Goal: Task Accomplishment & Management: Complete application form

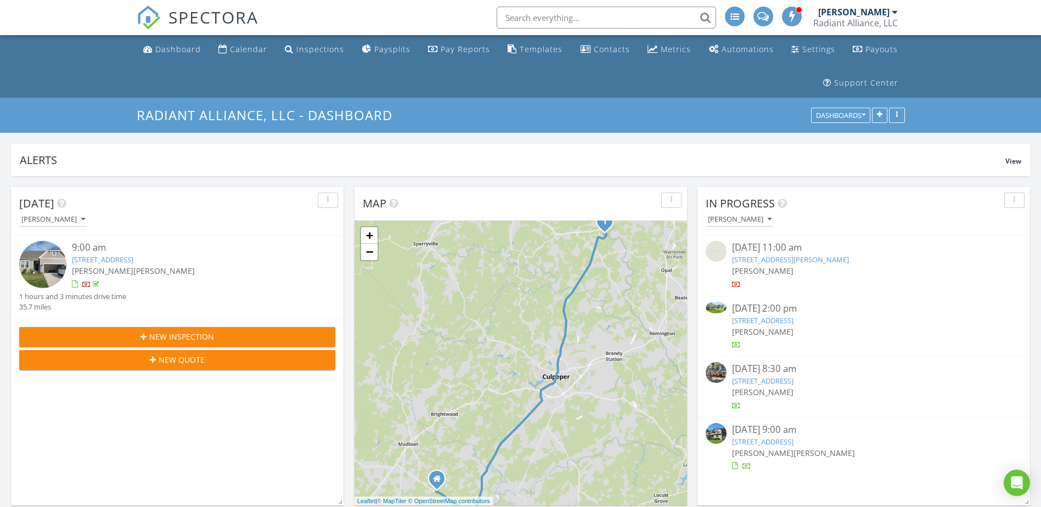
scroll to position [1565, 1058]
click at [210, 337] on span "New Inspection" at bounding box center [181, 337] width 65 height 12
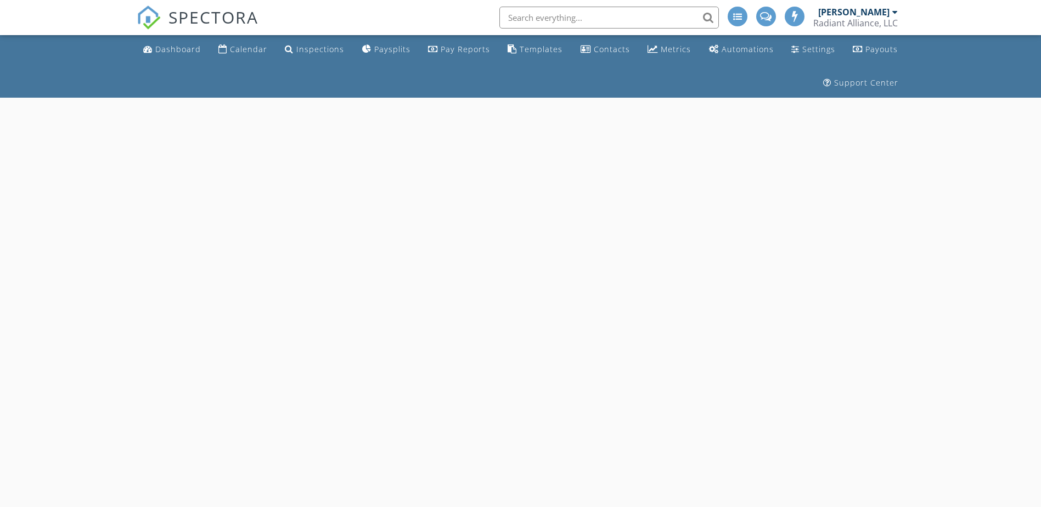
select select "7"
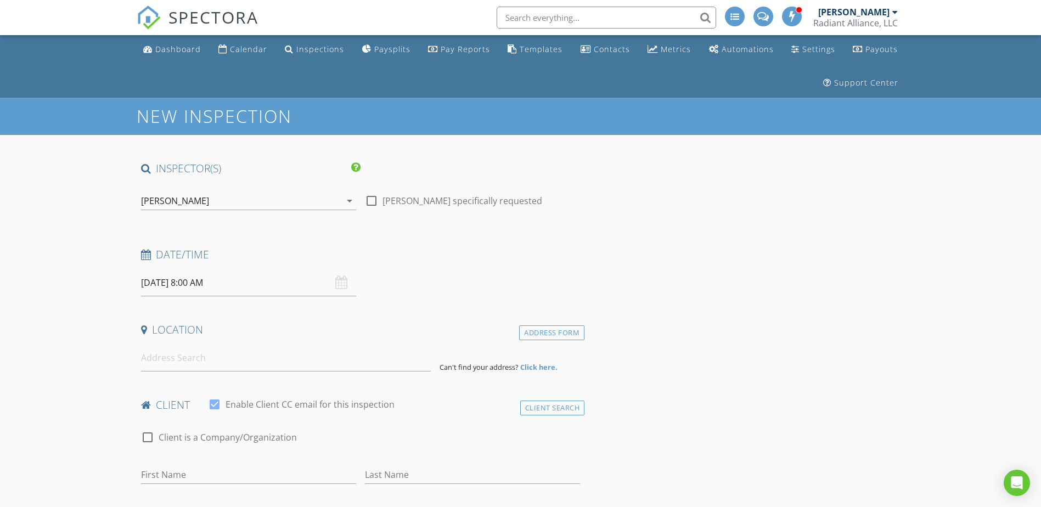
click at [202, 289] on input "08/29/2025 8:00 AM" at bounding box center [248, 283] width 215 height 27
type input "08/28/2025 8:00 AM"
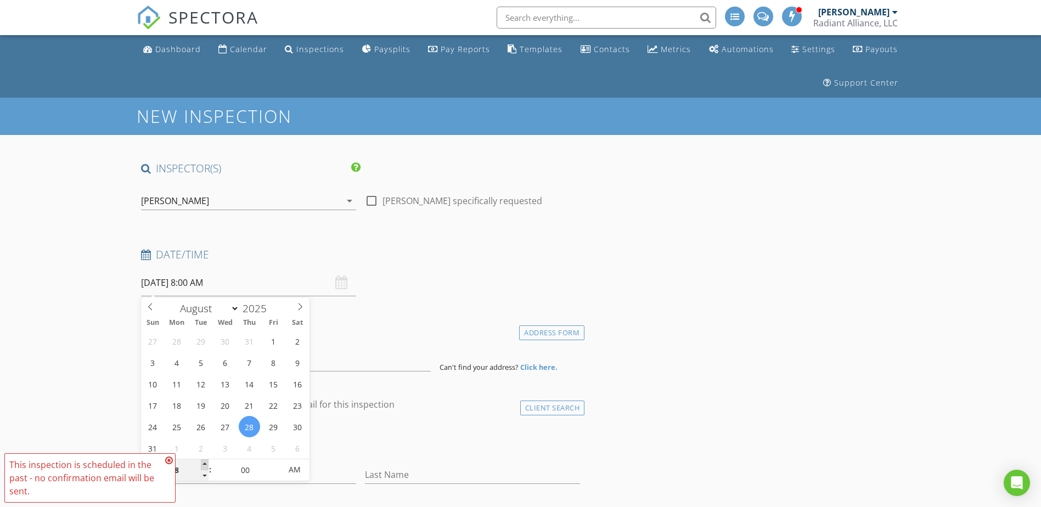
type input "09"
type input "08/28/2025 9:00 AM"
click at [203, 462] on span at bounding box center [205, 464] width 8 height 11
type input "10"
type input "08/28/2025 10:00 AM"
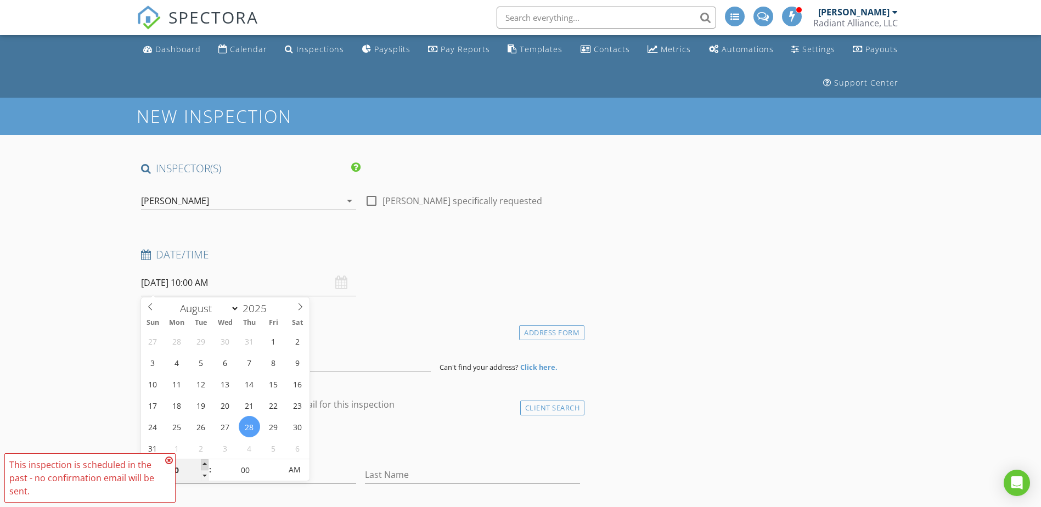
click at [203, 462] on span at bounding box center [205, 464] width 8 height 11
type input "11"
type input "08/28/2025 11:00 AM"
click at [203, 462] on span at bounding box center [205, 464] width 8 height 11
type input "12"
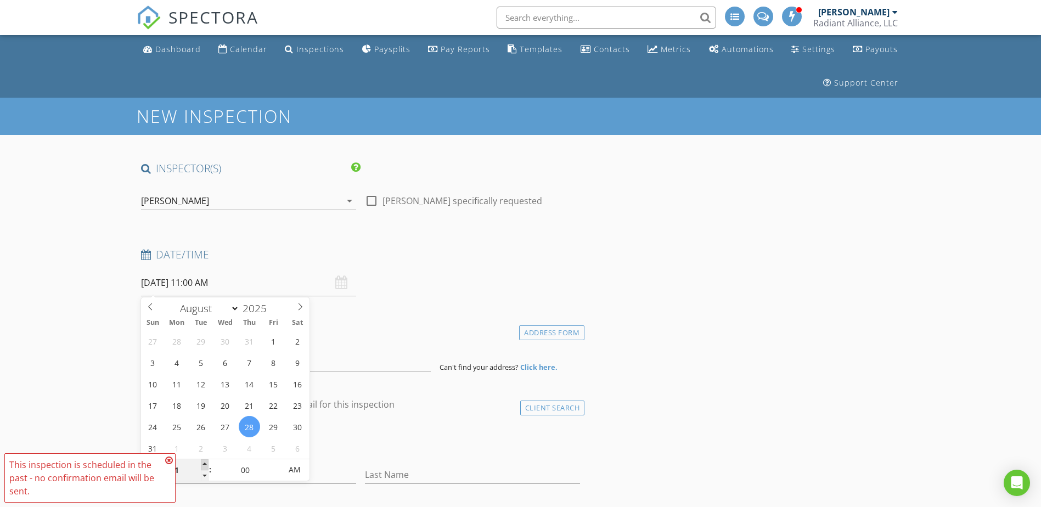
type input "08/28/2025 12:00 PM"
click at [203, 462] on span at bounding box center [205, 464] width 8 height 11
type input "01"
type input "08/28/2025 1:00 PM"
click at [203, 462] on span at bounding box center [205, 464] width 8 height 11
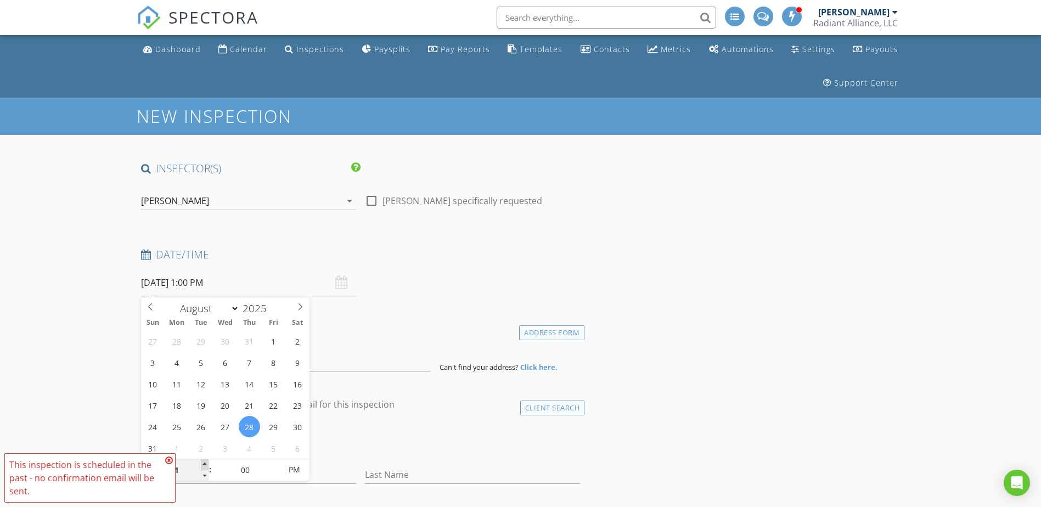
type input "02"
type input "08/28/2025 2:00 PM"
click at [203, 462] on span at bounding box center [205, 464] width 8 height 11
type input "03"
type input "[DATE] 3:00 PM"
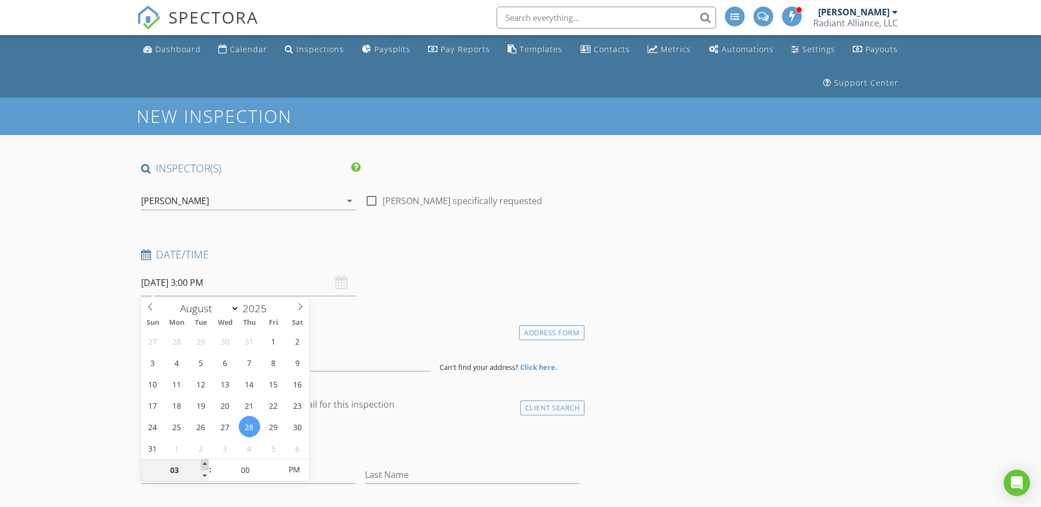
click at [203, 462] on span at bounding box center [205, 464] width 8 height 11
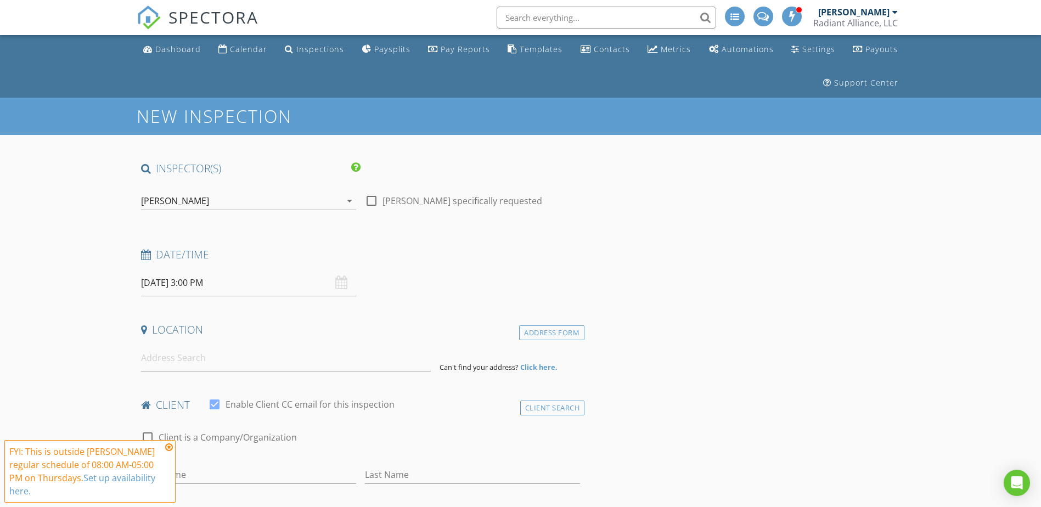
click at [164, 367] on input at bounding box center [286, 358] width 290 height 27
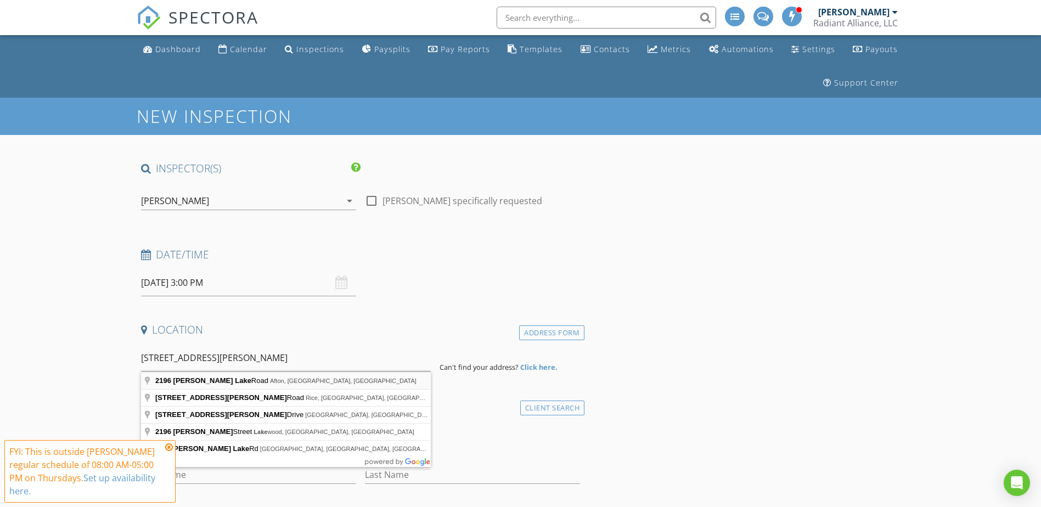
type input "2196 Miller Lake Road, Afton, VA, USA"
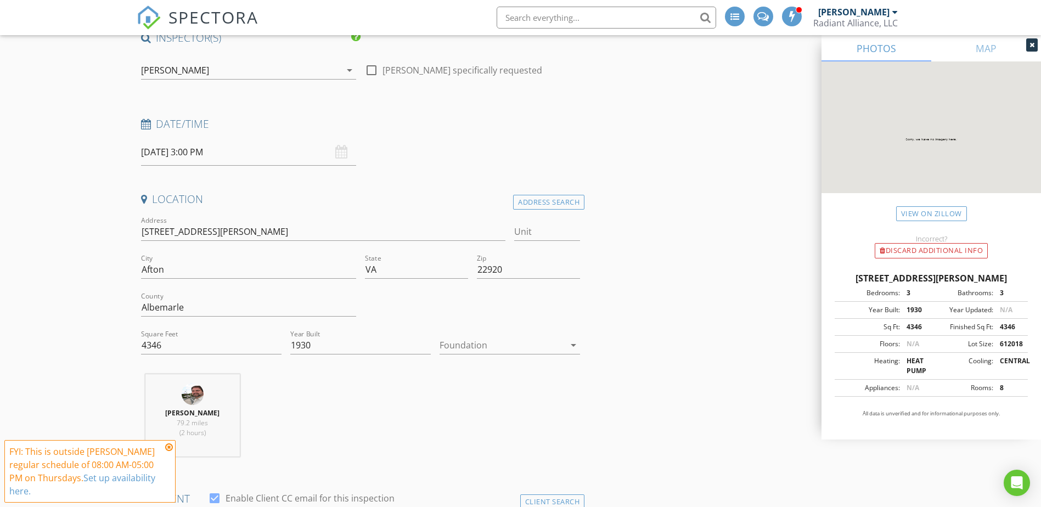
scroll to position [165, 0]
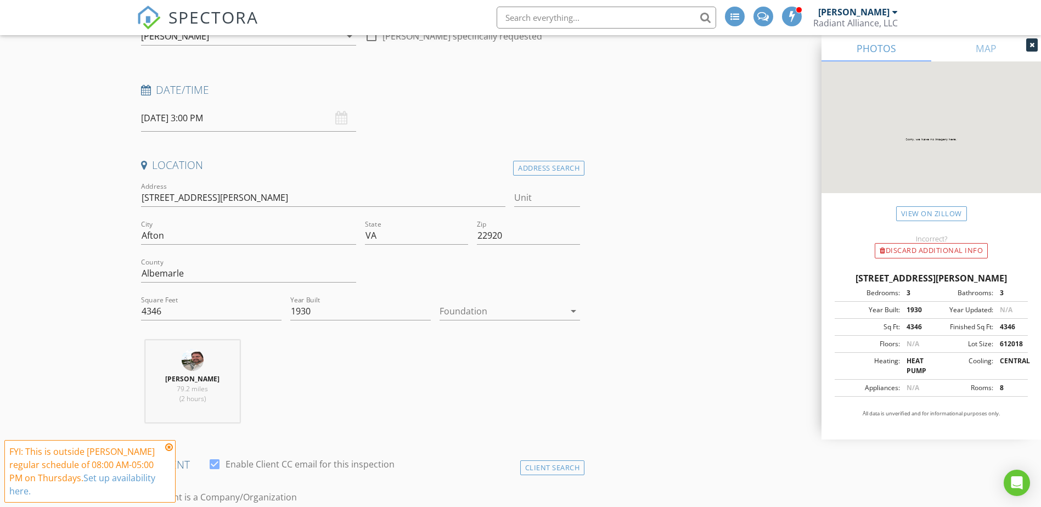
click at [496, 307] on div at bounding box center [502, 311] width 125 height 18
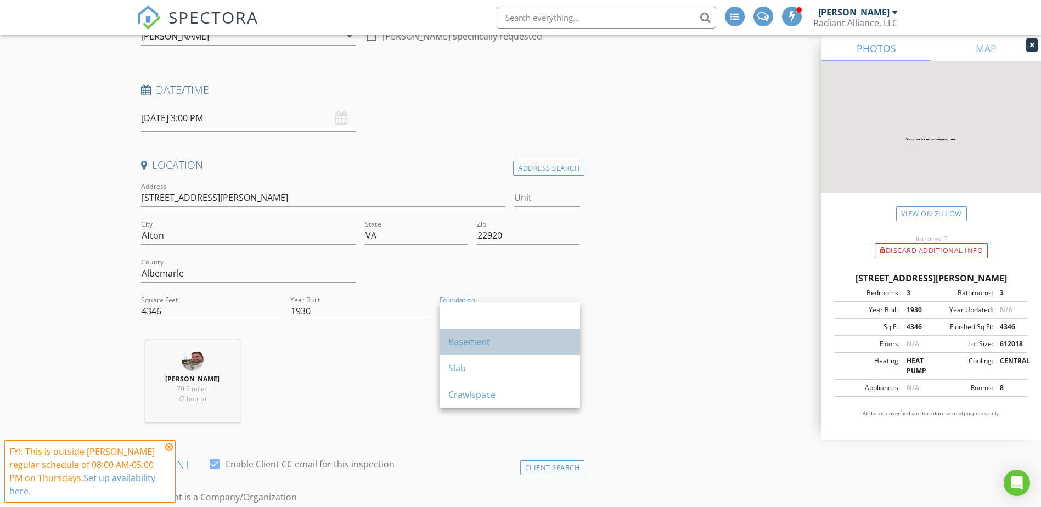
click at [485, 340] on div "Basement" at bounding box center [509, 341] width 123 height 13
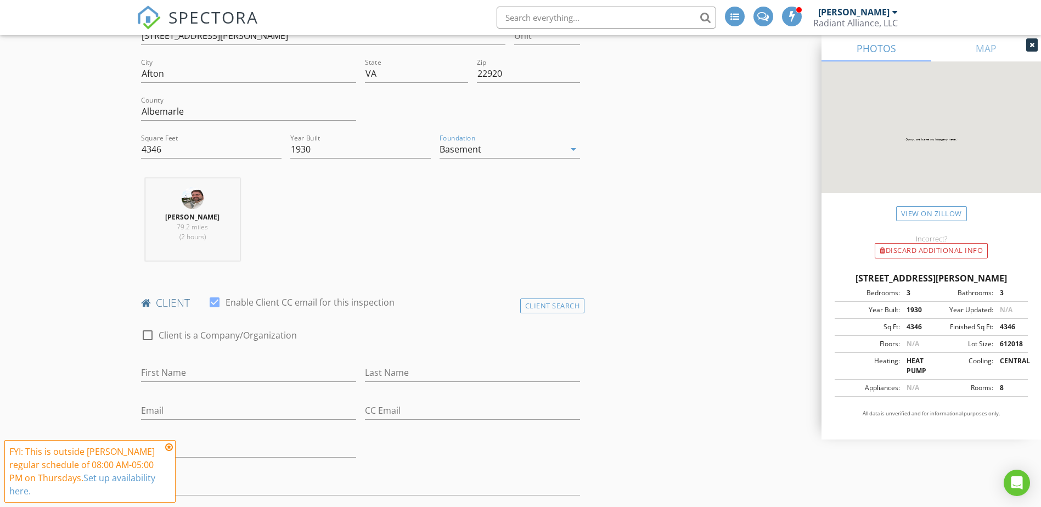
scroll to position [384, 0]
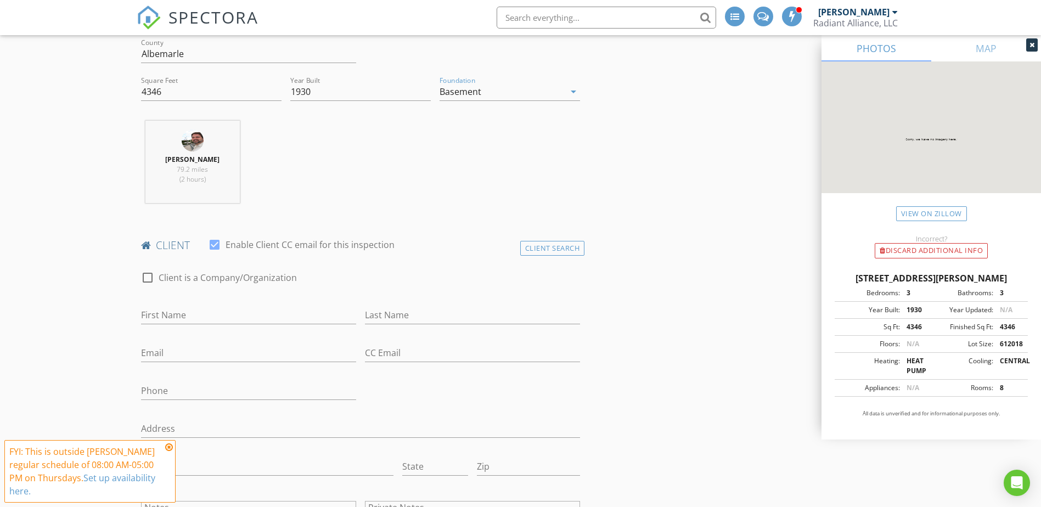
click at [167, 448] on icon at bounding box center [169, 447] width 8 height 9
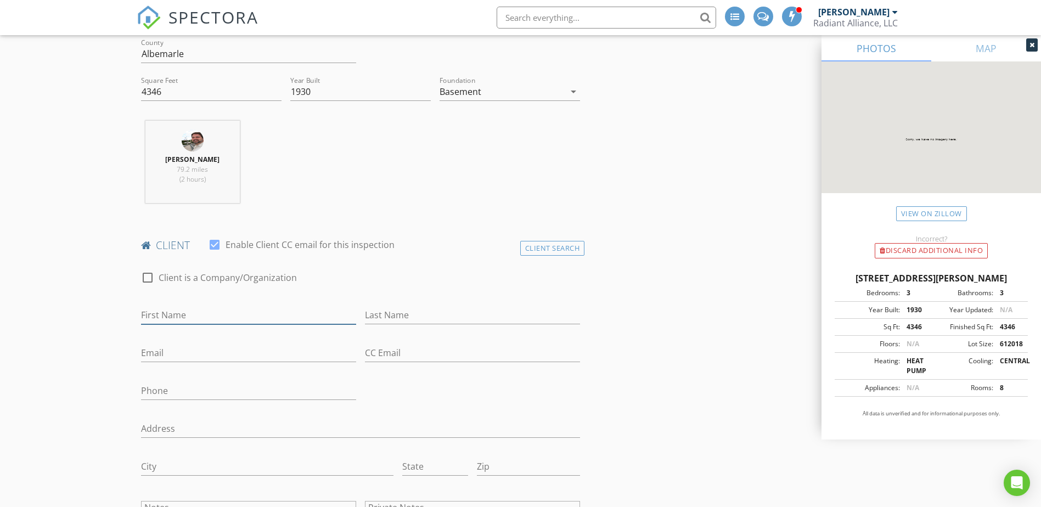
click at [176, 318] on input "First Name" at bounding box center [248, 315] width 215 height 18
type input "[PERSON_NAME]"
click at [175, 351] on input "Email" at bounding box center [248, 353] width 215 height 18
type input "[EMAIL_ADDRESS][DOMAIN_NAME]"
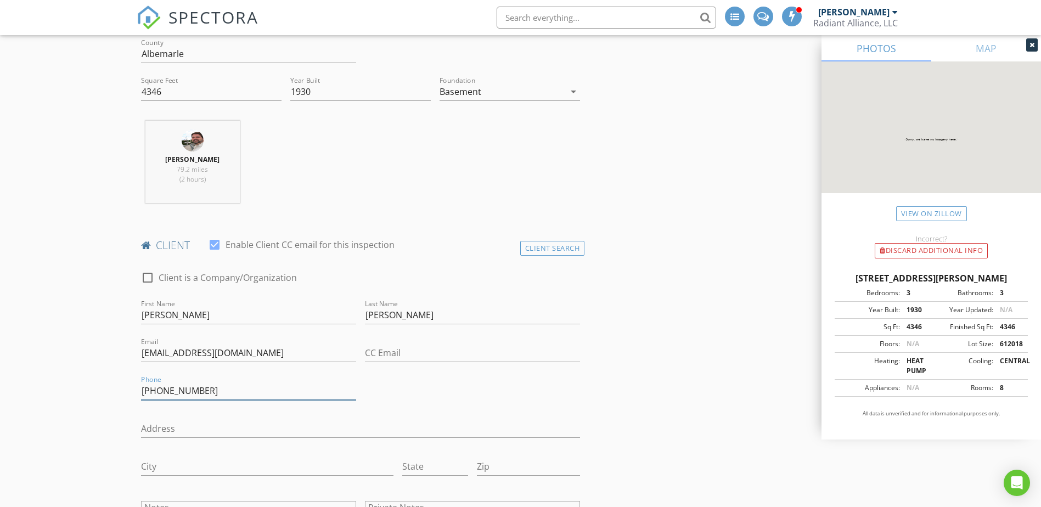
type input "[PHONE_NUMBER]"
click at [173, 431] on input "Address" at bounding box center [361, 429] width 440 height 18
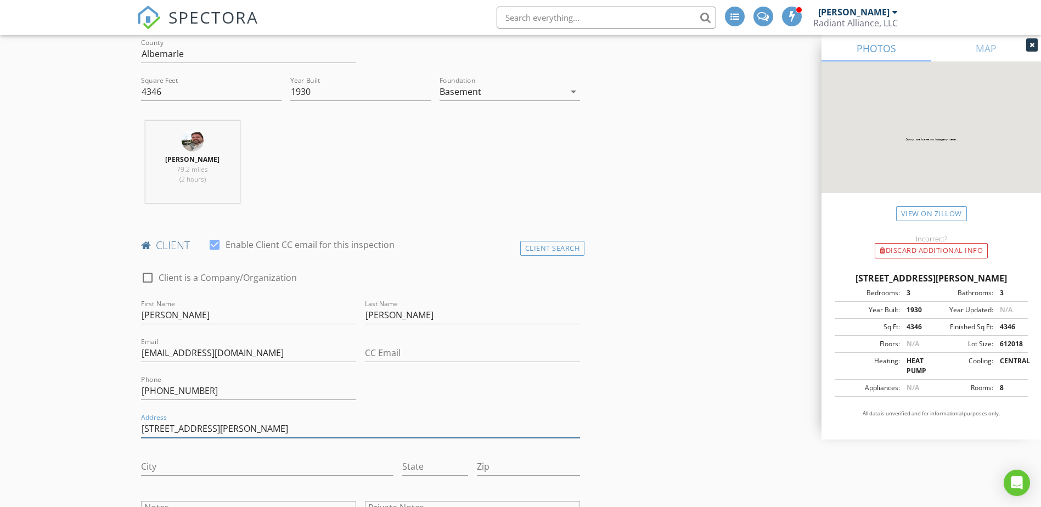
type input "[STREET_ADDRESS][PERSON_NAME]"
type input "Afton"
type input "VA"
type input "22920"
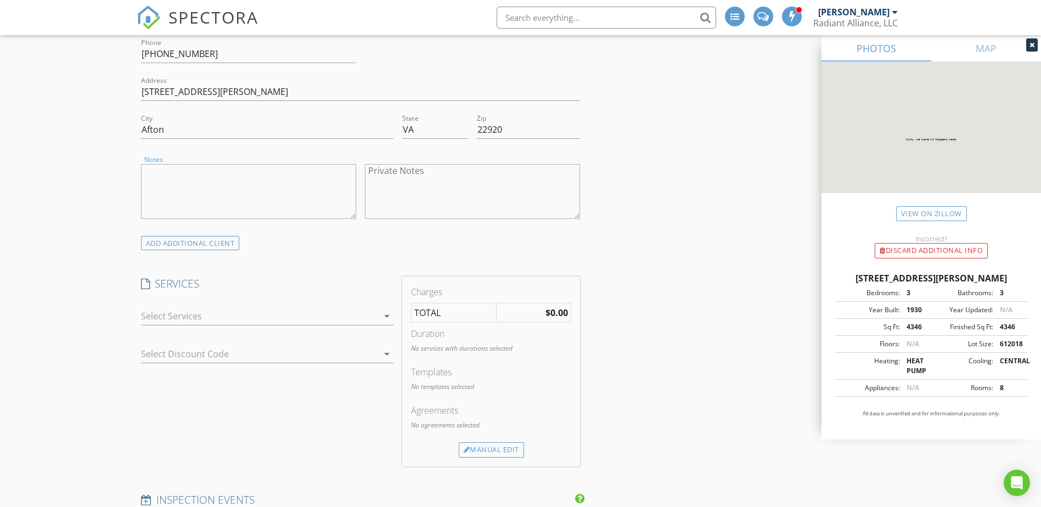
scroll to position [722, 0]
click at [202, 312] on div at bounding box center [259, 316] width 237 height 18
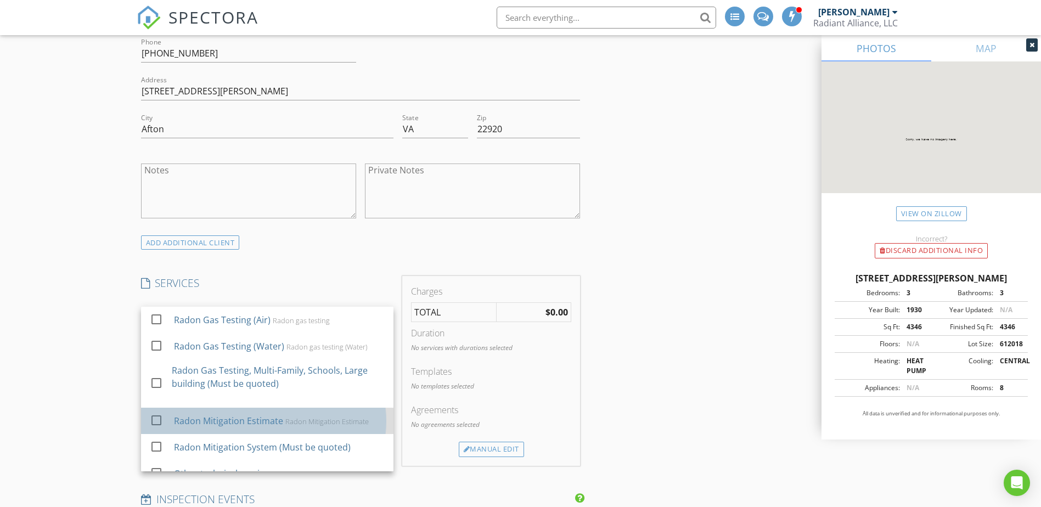
click at [225, 424] on div "Radon Mitigation Estimate" at bounding box center [227, 420] width 109 height 13
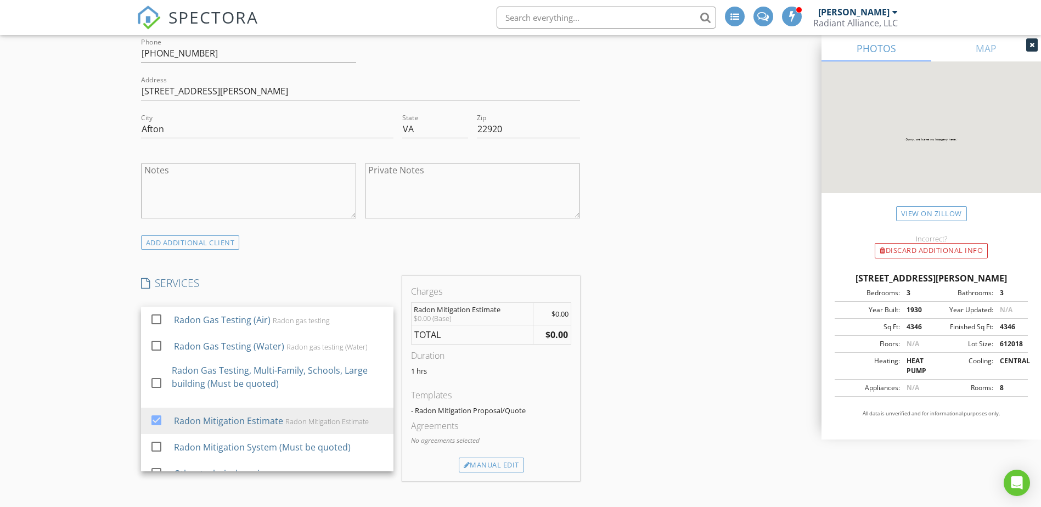
click at [119, 366] on div "New Inspection INSPECTOR(S) check_box Bruce Jones PRIMARY check_box_outline_bla…" at bounding box center [520, 391] width 1041 height 2031
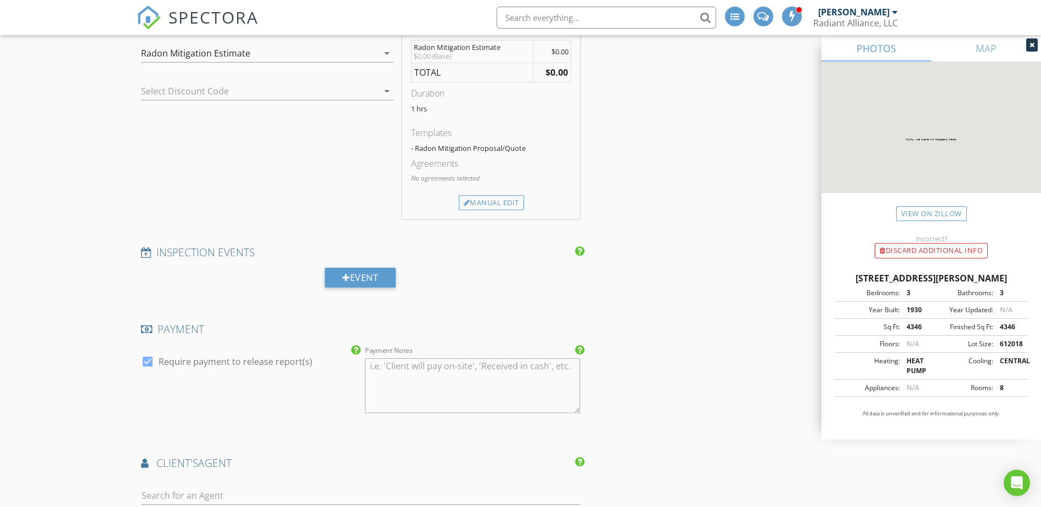
scroll to position [996, 0]
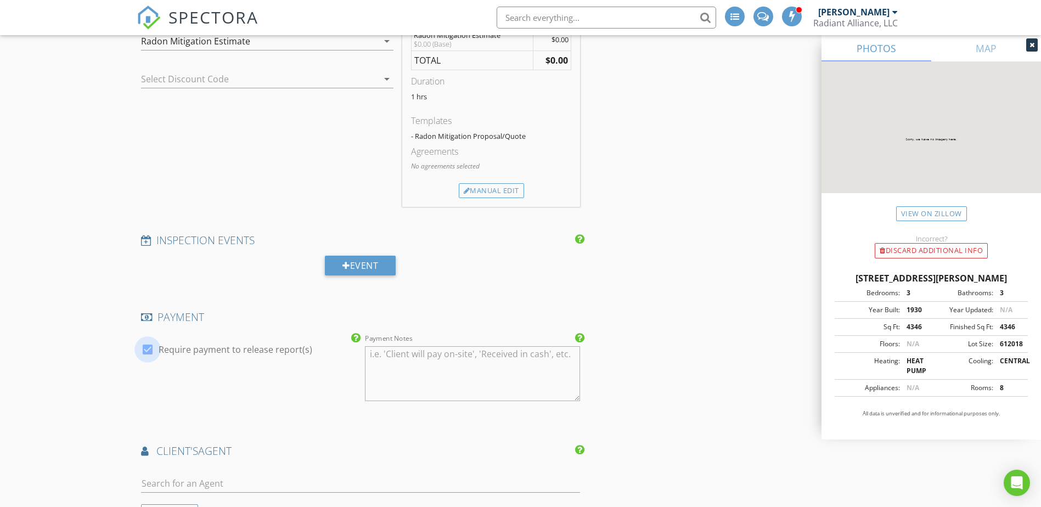
click at [145, 351] on div at bounding box center [147, 349] width 19 height 19
checkbox input "false"
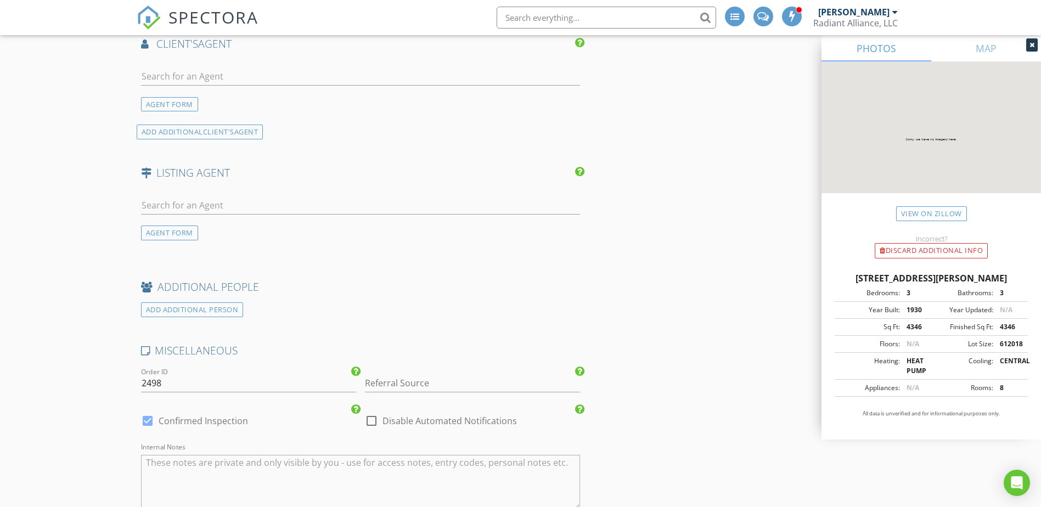
scroll to position [1436, 0]
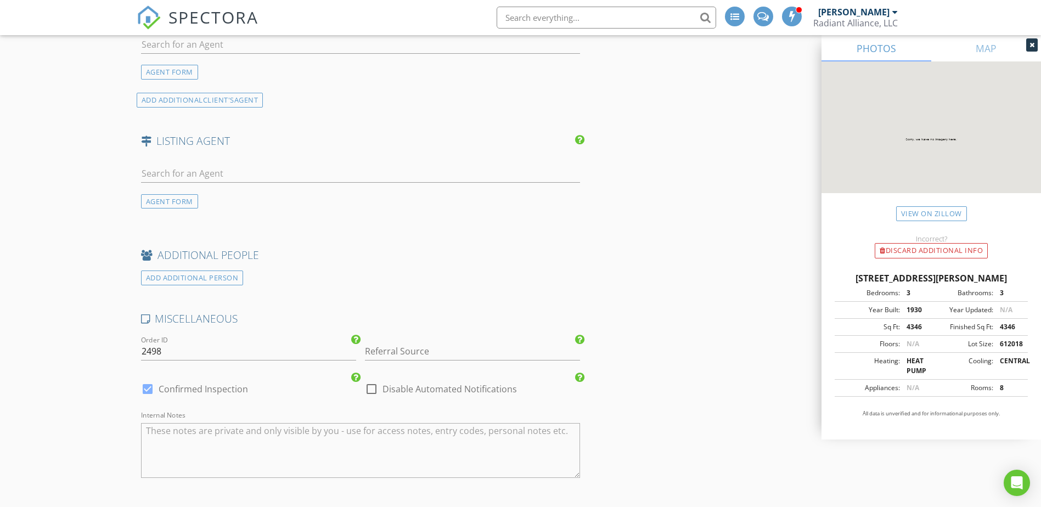
click at [372, 390] on div at bounding box center [371, 389] width 19 height 19
checkbox input "true"
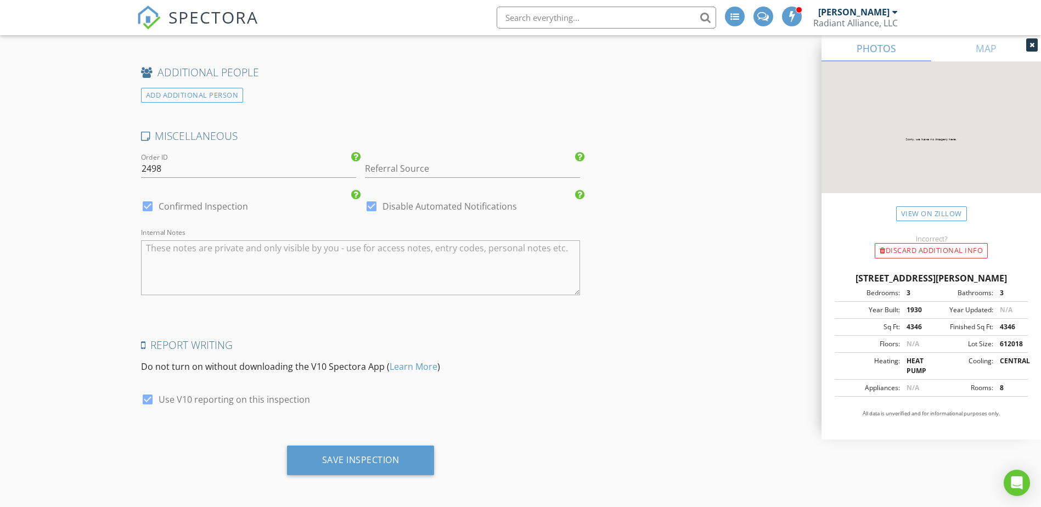
scroll to position [1621, 0]
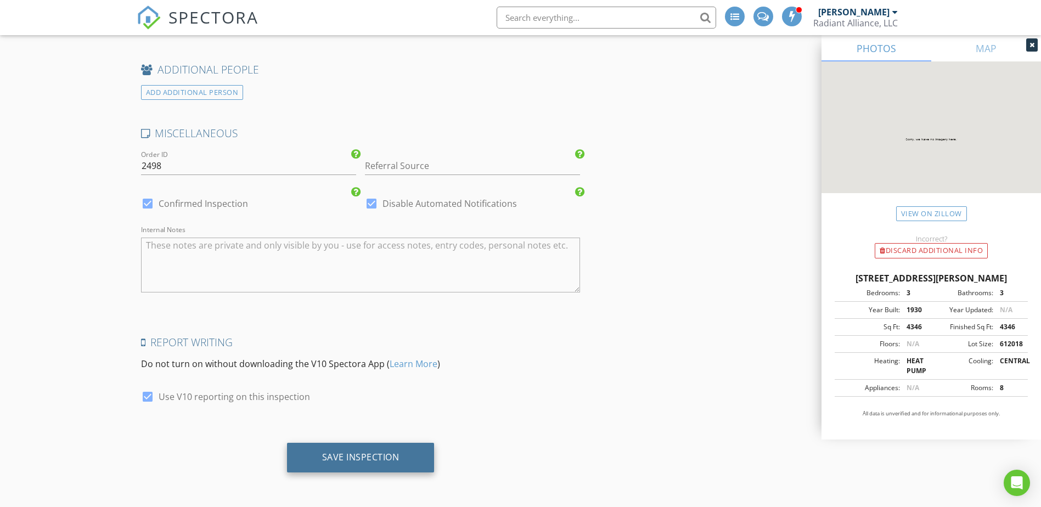
click at [371, 454] on div "Save Inspection" at bounding box center [360, 457] width 77 height 11
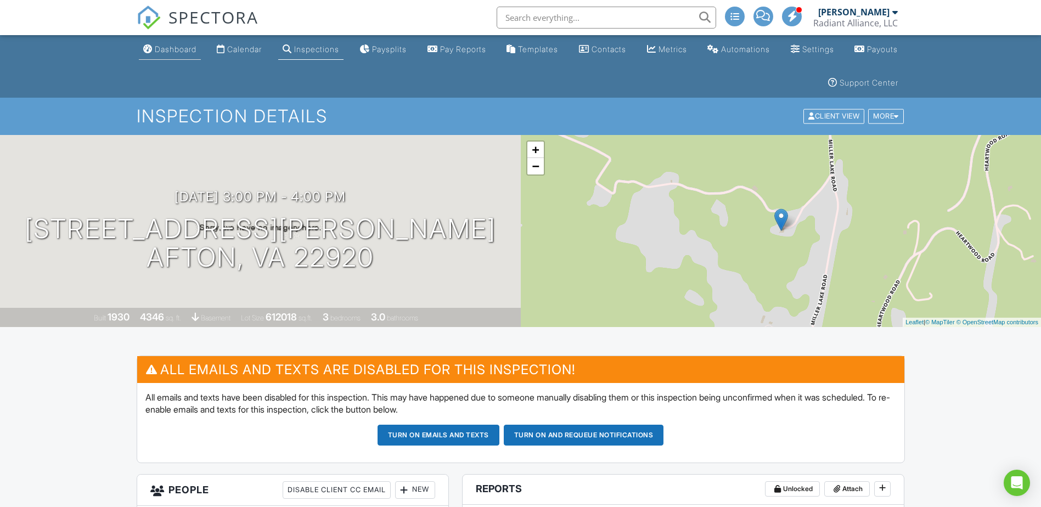
click at [172, 52] on div "Dashboard" at bounding box center [176, 48] width 42 height 9
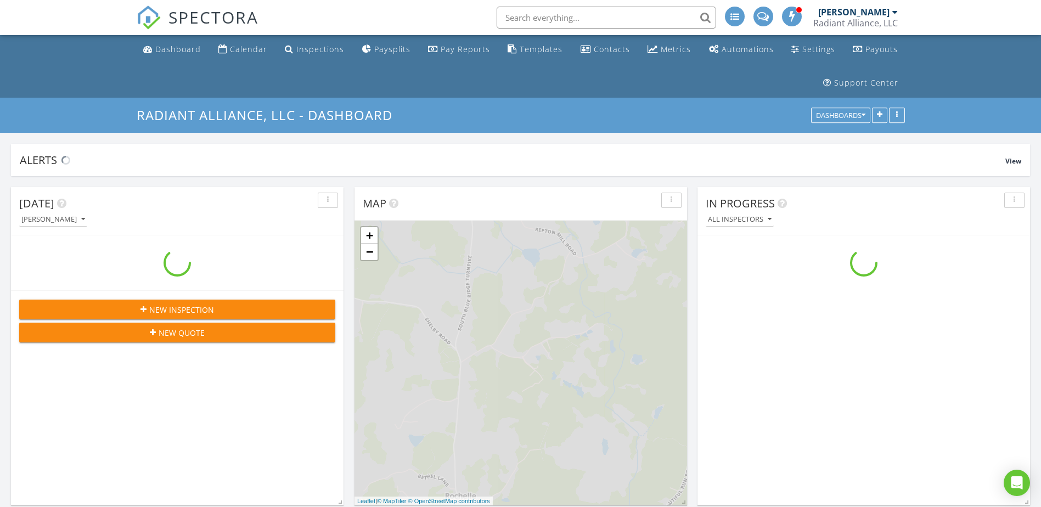
scroll to position [1565, 1058]
